Goal: Information Seeking & Learning: Find contact information

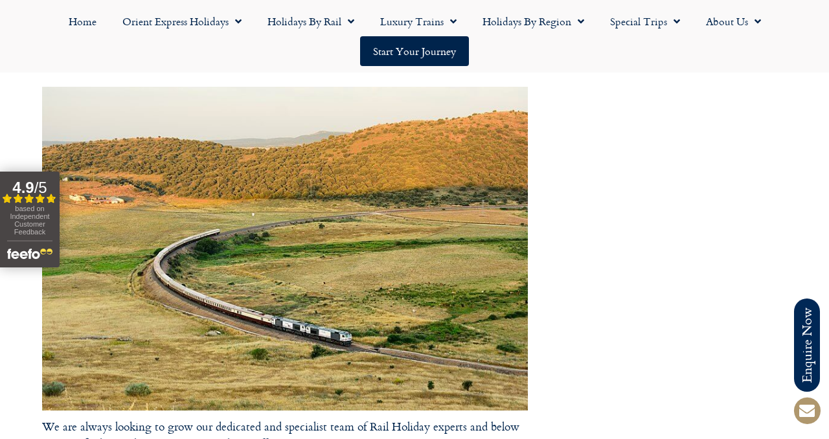
scroll to position [163, 0]
click at [95, 18] on link "Home" at bounding box center [83, 21] width 54 height 30
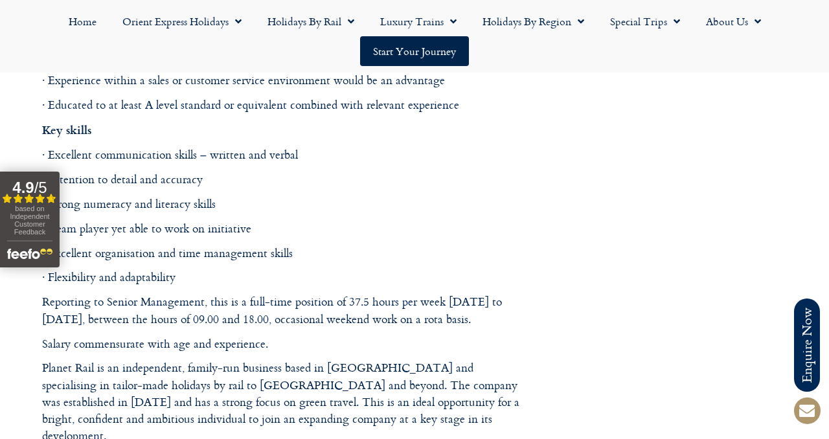
scroll to position [1451, 0]
click at [425, 302] on p "Reporting to Senior Management, this is a full-time position of 37.5 hours per …" at bounding box center [285, 310] width 486 height 34
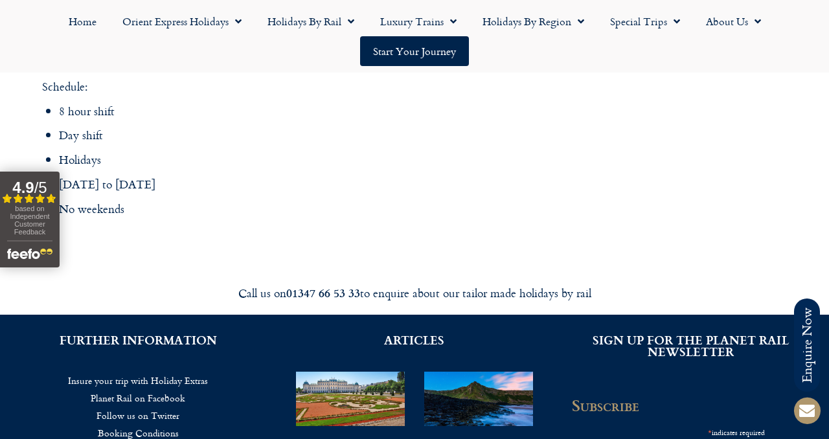
click at [385, 271] on div "Call us on 01347 66 53 33 to enquire about our tailor made holidays by rail" at bounding box center [414, 292] width 738 height 43
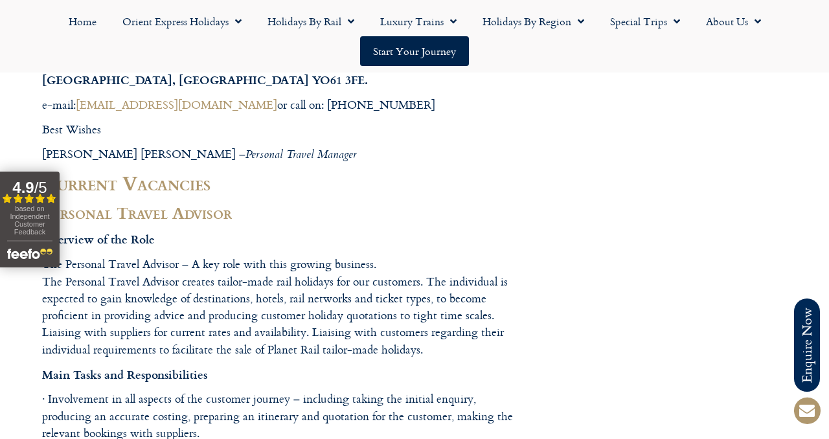
scroll to position [649, 0]
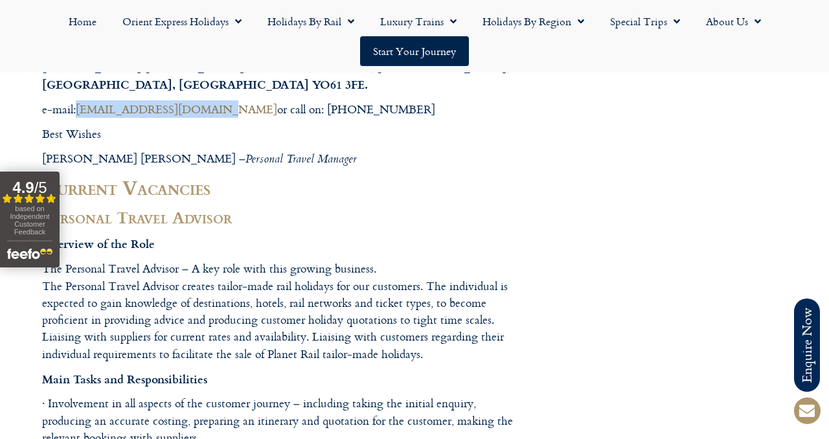
drag, startPoint x: 199, startPoint y: 111, endPoint x: 80, endPoint y: 110, distance: 119.1
click at [80, 110] on p "e-mail: connor@planetrail.co.uk or call on: 01347 665 333" at bounding box center [285, 109] width 486 height 17
copy link "connor@planetrail.co.uk"
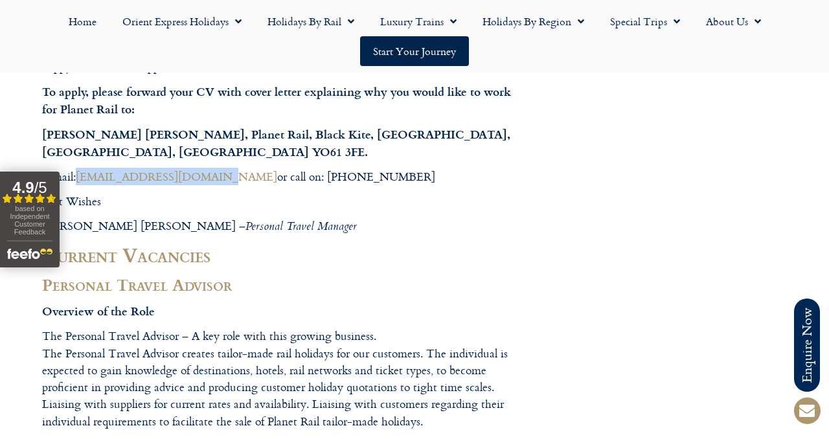
scroll to position [565, 0]
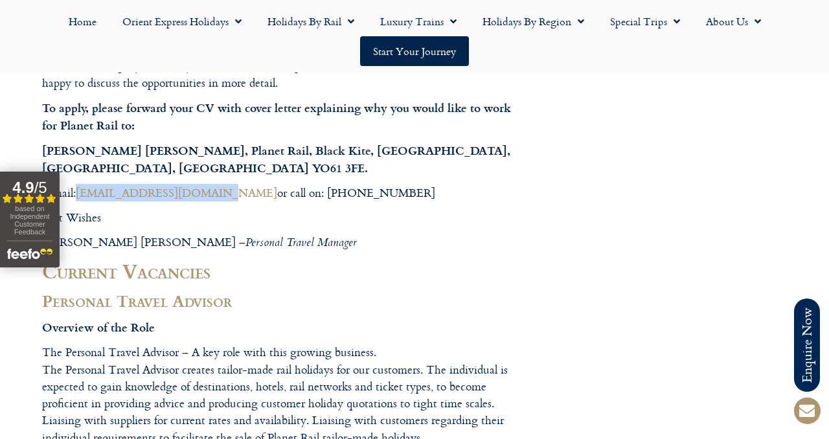
copy link "connor@planetrail.co.uk"
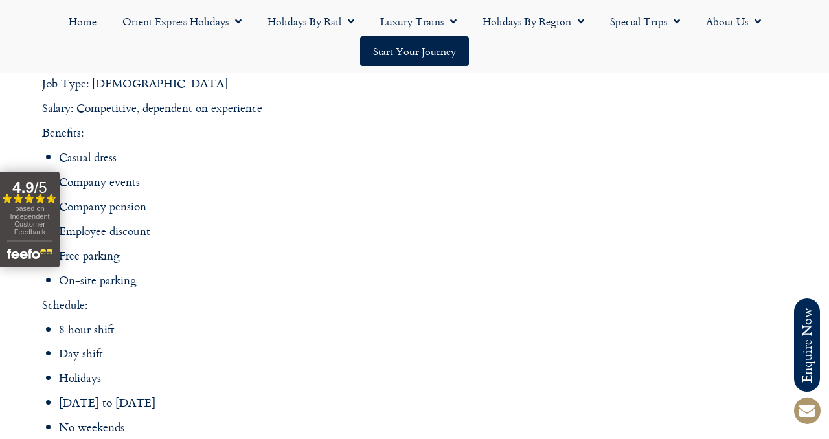
scroll to position [1869, 0]
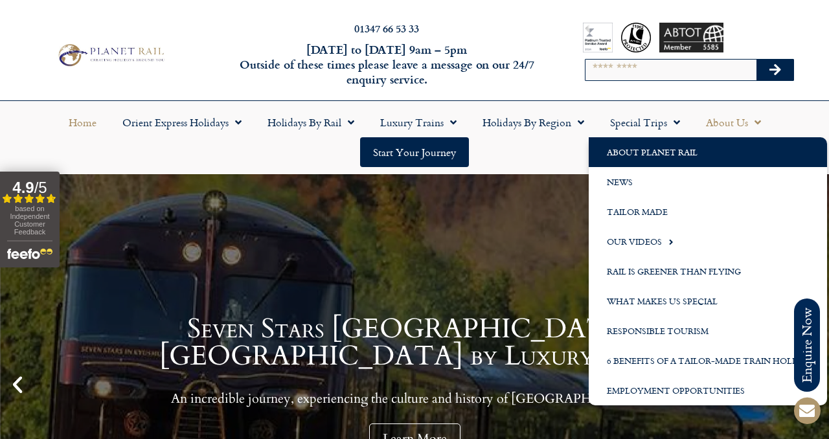
click at [673, 150] on link "About Planet Rail" at bounding box center [708, 152] width 238 height 30
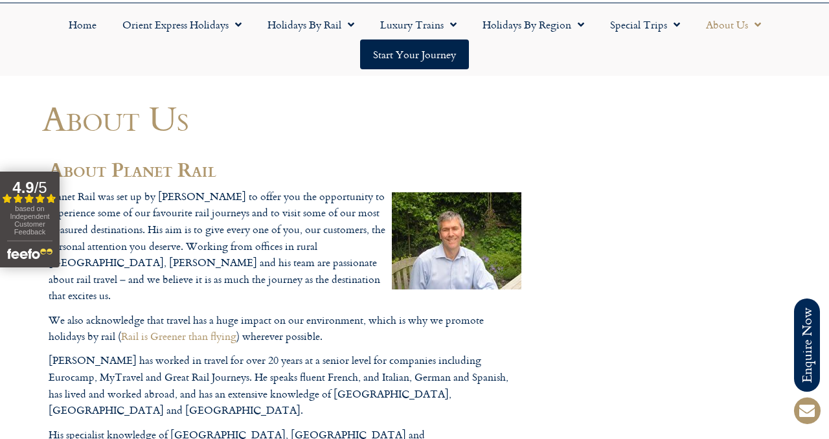
scroll to position [98, 0]
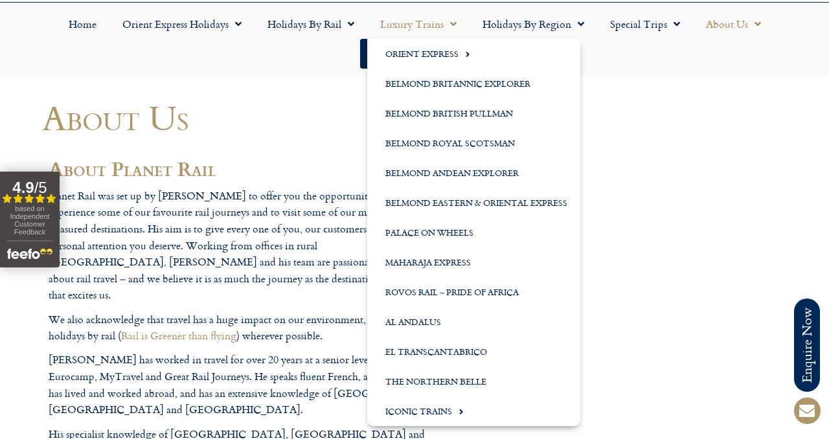
click at [292, 125] on h1 "About Us" at bounding box center [285, 117] width 486 height 38
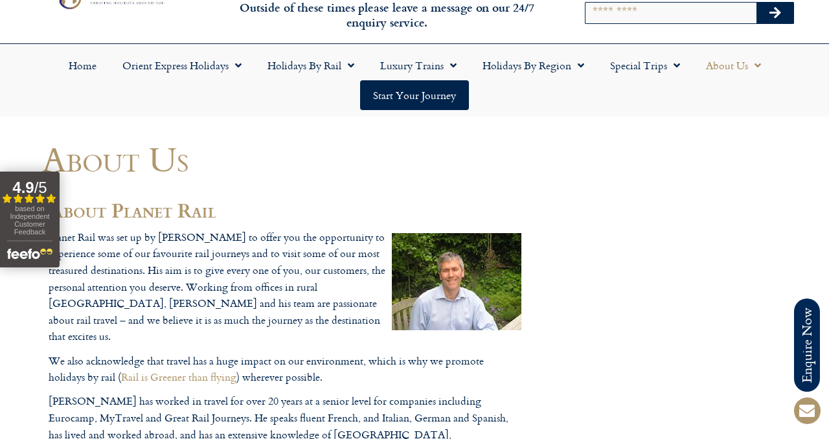
scroll to position [47, 0]
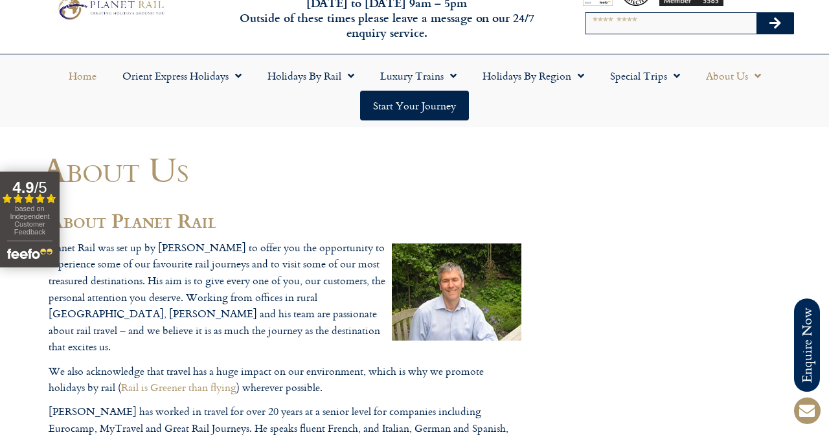
click at [67, 80] on link "Home" at bounding box center [83, 76] width 54 height 30
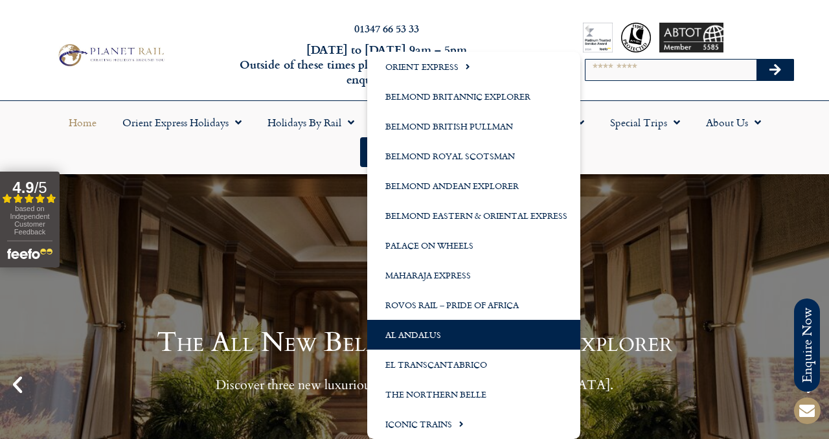
click at [456, 338] on link "Al Andalus" at bounding box center [473, 335] width 213 height 30
